Goal: Find specific page/section: Find specific page/section

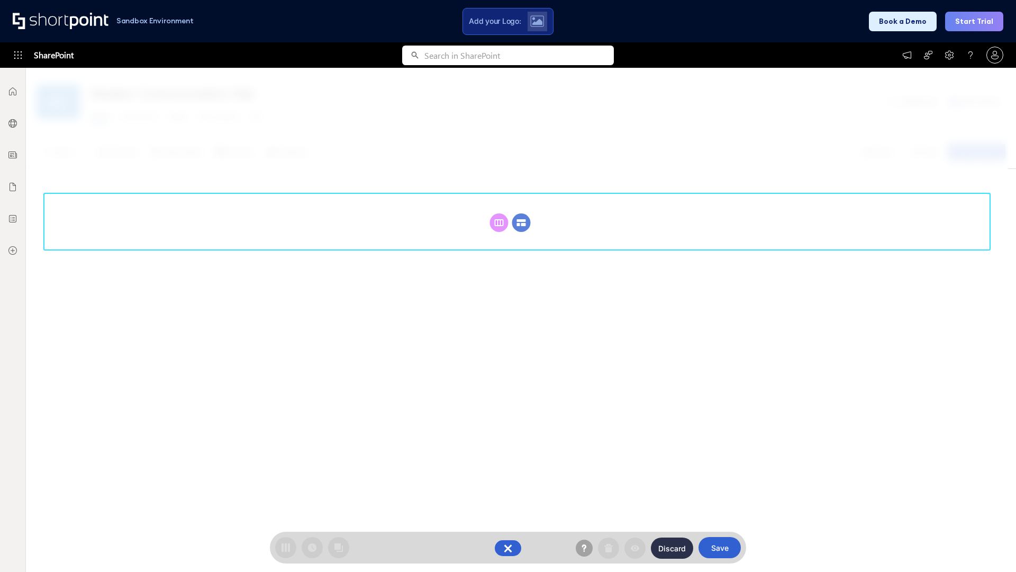
scroll to position [146, 0]
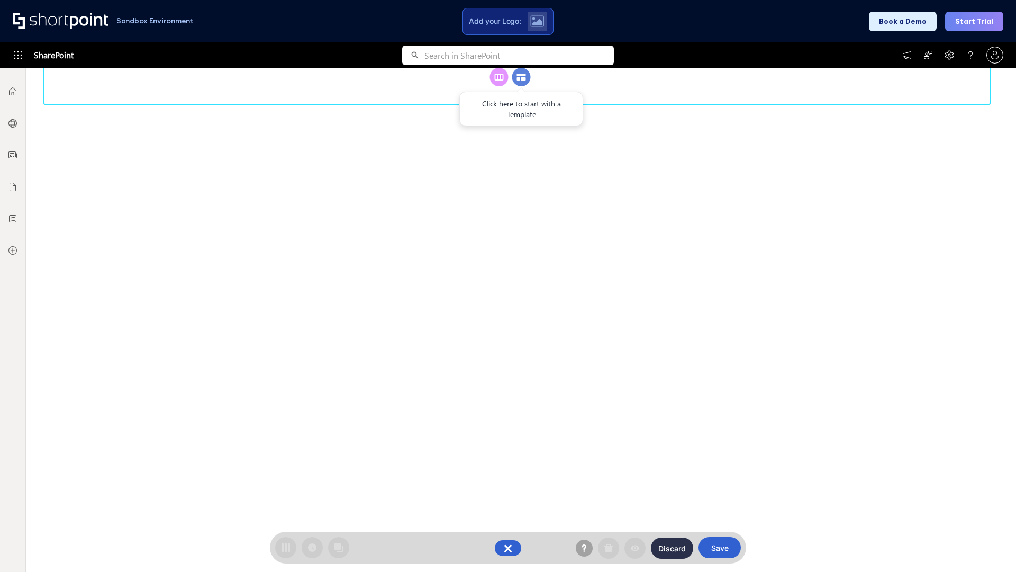
click at [521, 86] on circle at bounding box center [521, 77] width 19 height 19
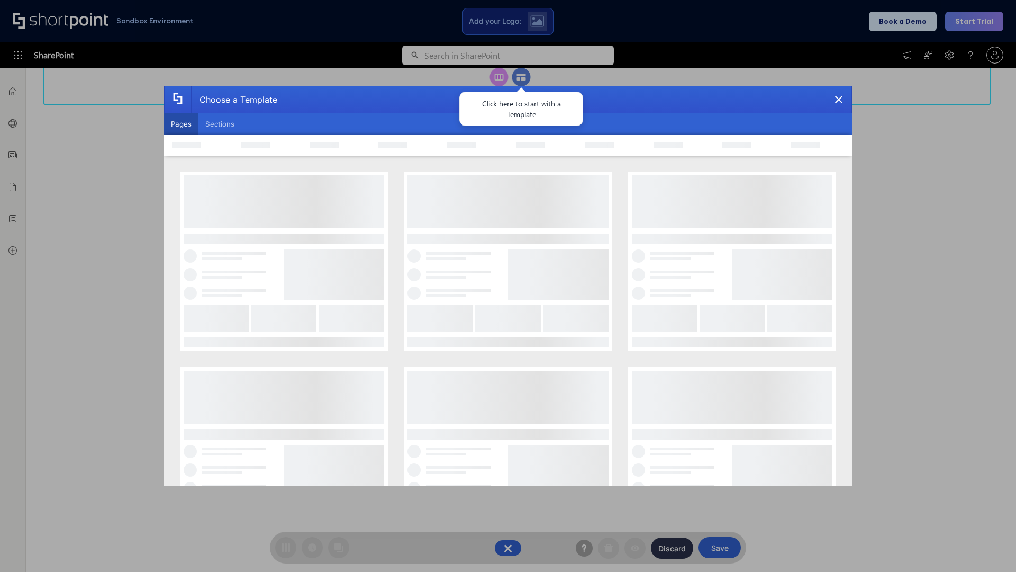
scroll to position [0, 0]
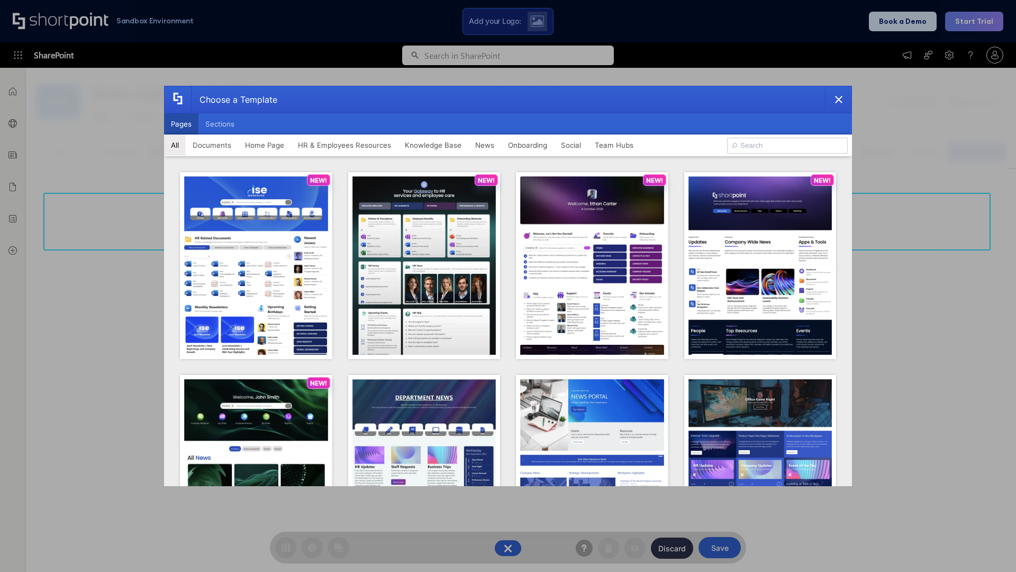
click at [181, 124] on button "Pages" at bounding box center [181, 123] width 34 height 21
type input "Intranet Layout 1"
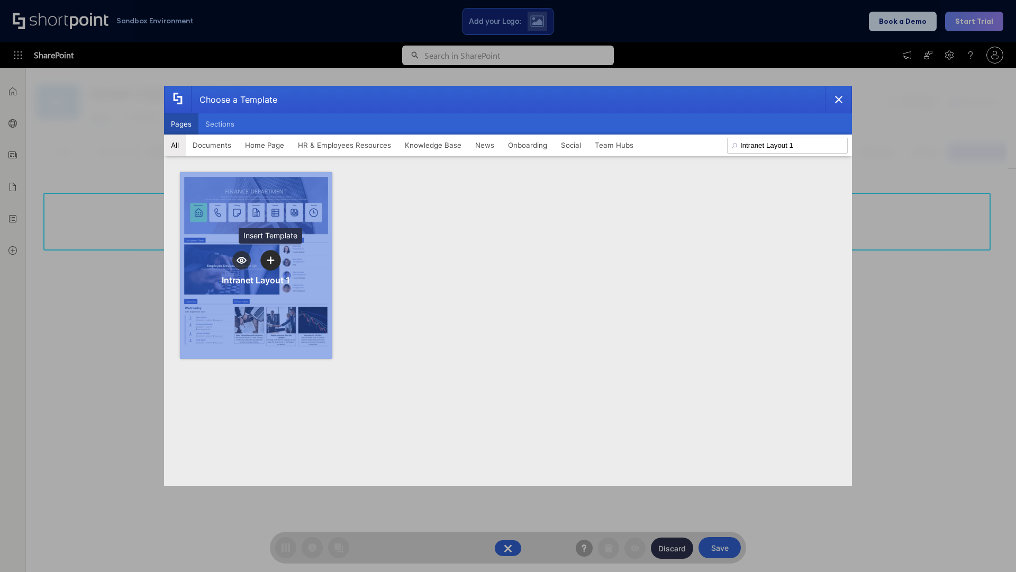
click at [270, 260] on icon "template selector" at bounding box center [270, 259] width 7 height 7
